Goal: Obtain resource: Download file/media

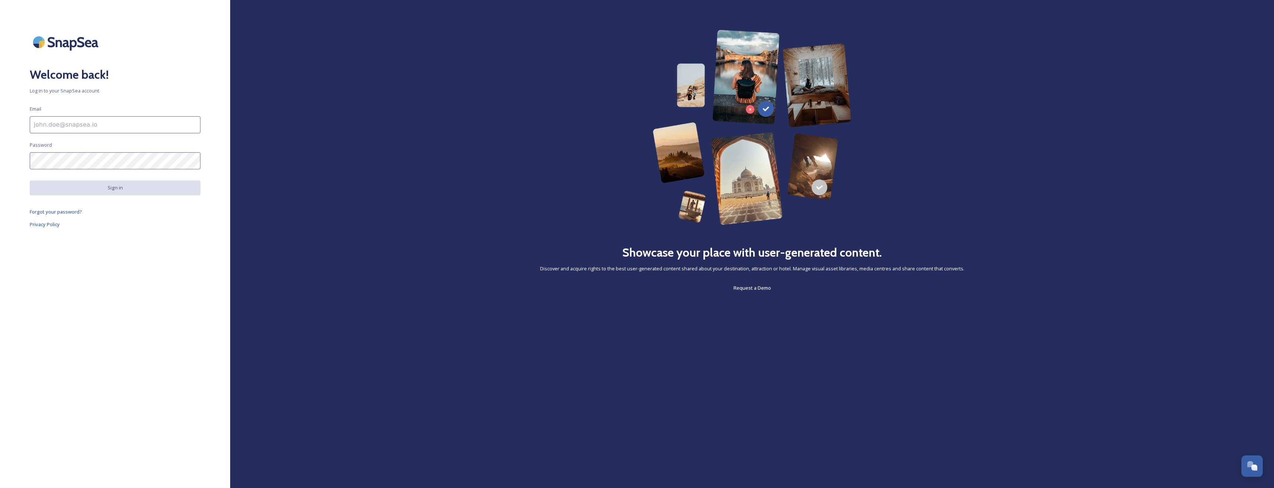
type input "[PERSON_NAME][EMAIL_ADDRESS][PERSON_NAME][DOMAIN_NAME]"
click at [116, 187] on button "Sign in" at bounding box center [115, 187] width 171 height 15
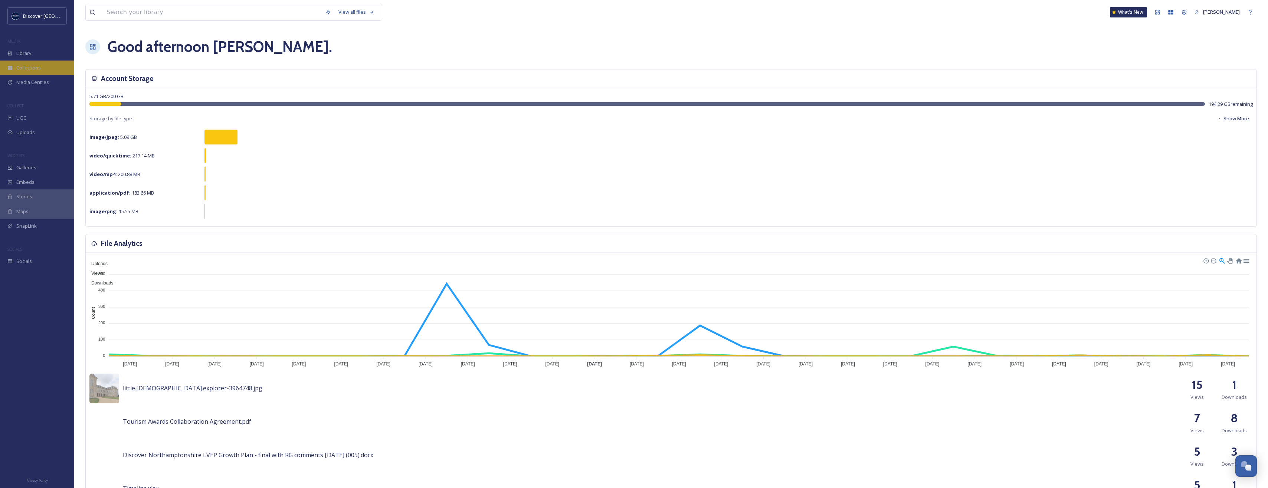
click at [12, 67] on icon at bounding box center [9, 67] width 5 height 5
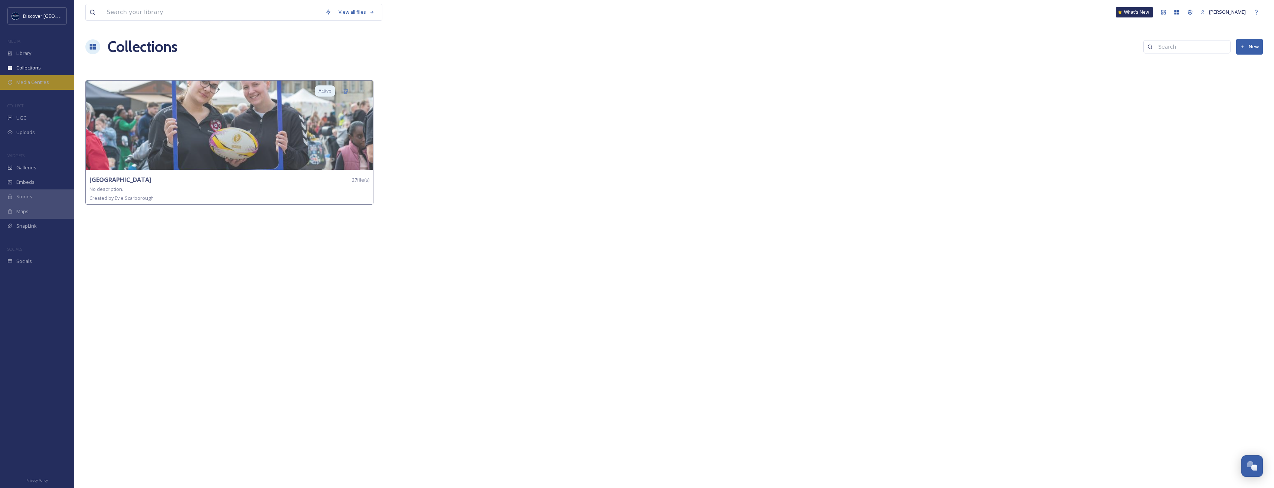
click at [25, 83] on span "Media Centres" at bounding box center [32, 82] width 33 height 7
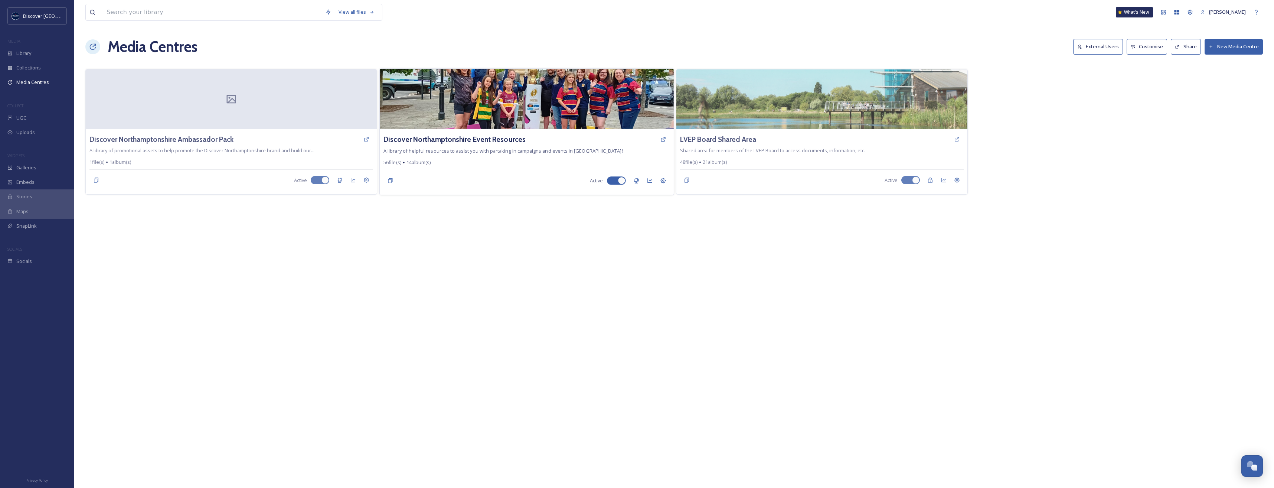
click at [485, 114] on img at bounding box center [527, 99] width 294 height 60
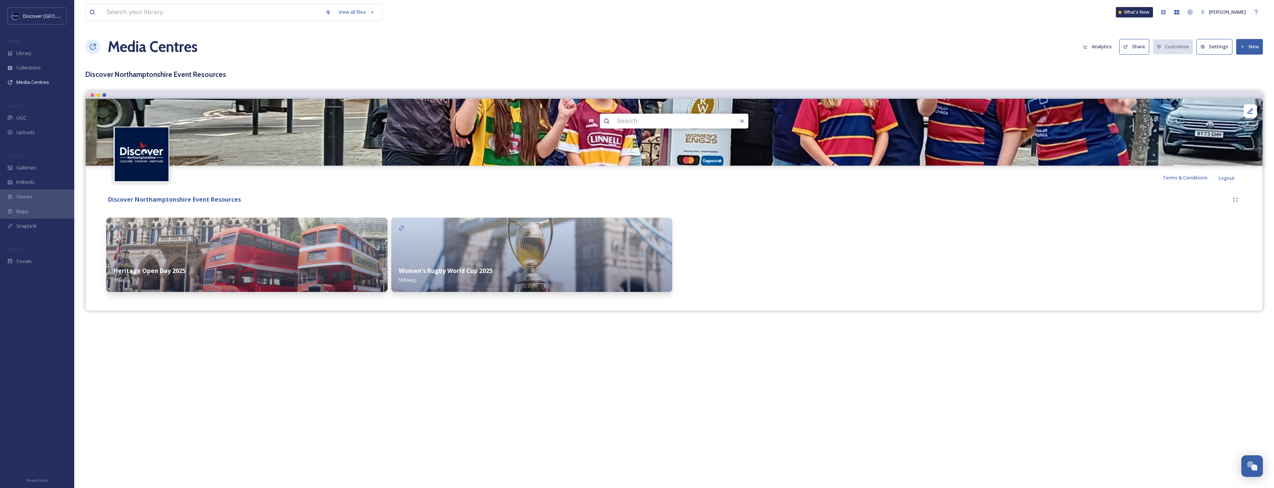
click at [463, 258] on img at bounding box center [531, 255] width 281 height 74
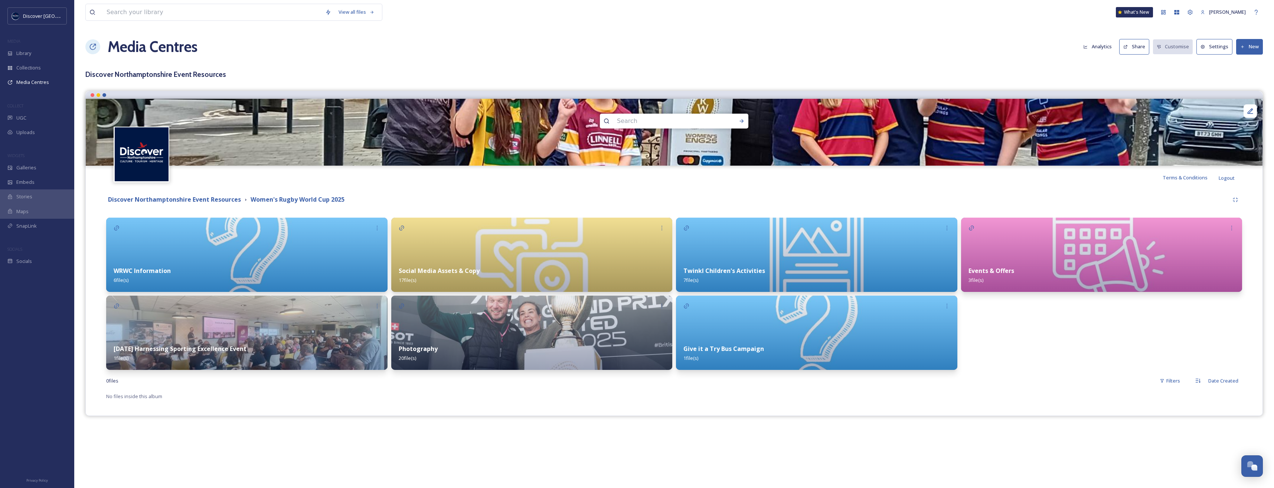
click at [200, 337] on div "[DATE] Harnessing Sporting Excellence Event 1 file(s)" at bounding box center [246, 353] width 281 height 33
click at [460, 268] on strong "Social Media Assets & Copy" at bounding box center [439, 271] width 81 height 8
click at [1026, 262] on div "Events & Offers 3 file(s)" at bounding box center [1101, 275] width 281 height 33
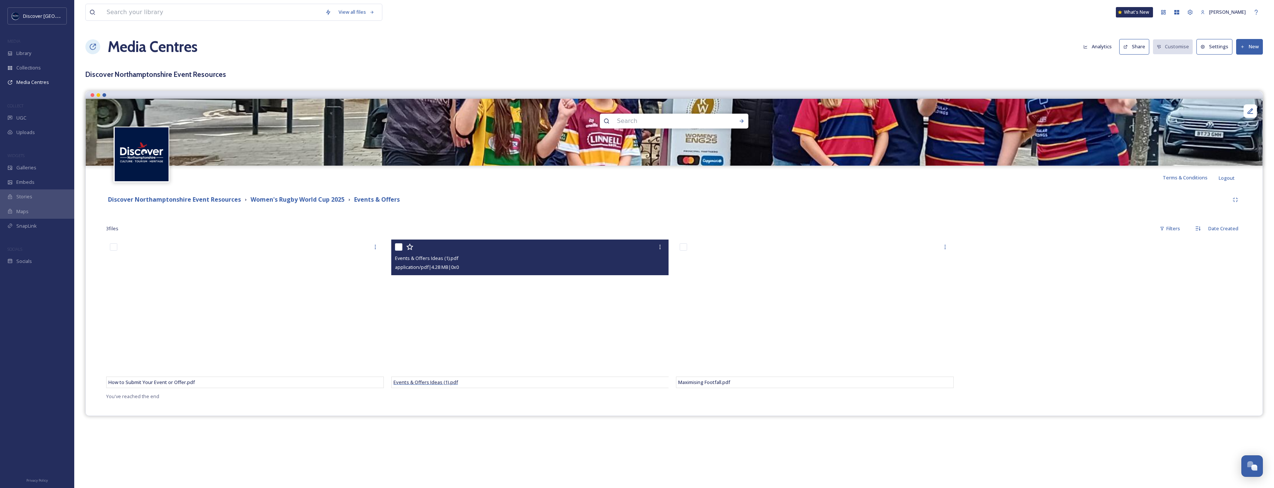
click at [449, 383] on span "Events & Offers Ideas (1).pdf" at bounding box center [425, 382] width 65 height 7
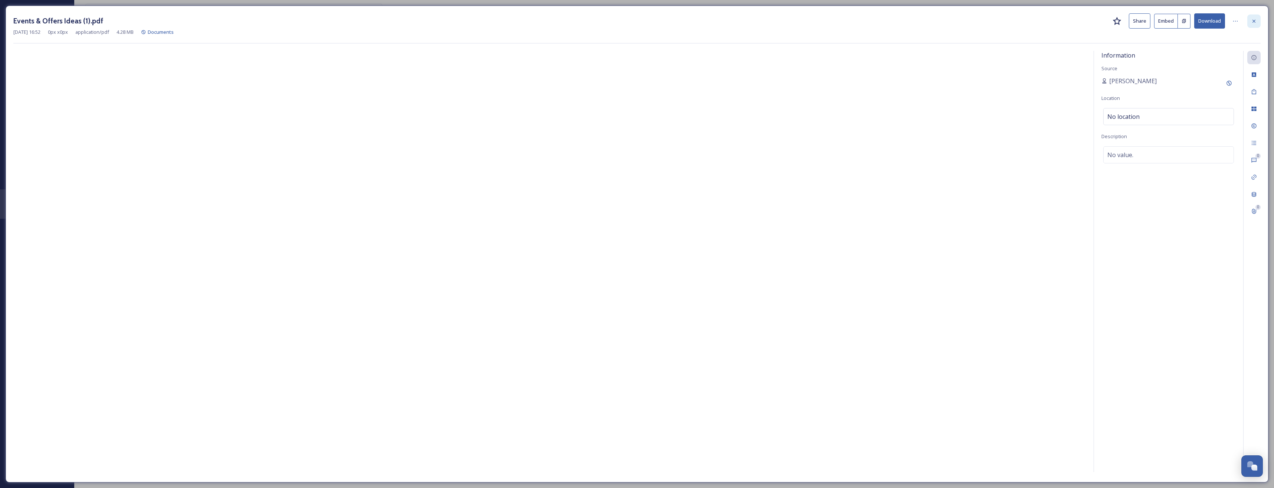
click at [1258, 23] on div at bounding box center [1253, 20] width 13 height 13
